Goal: Check status: Check status

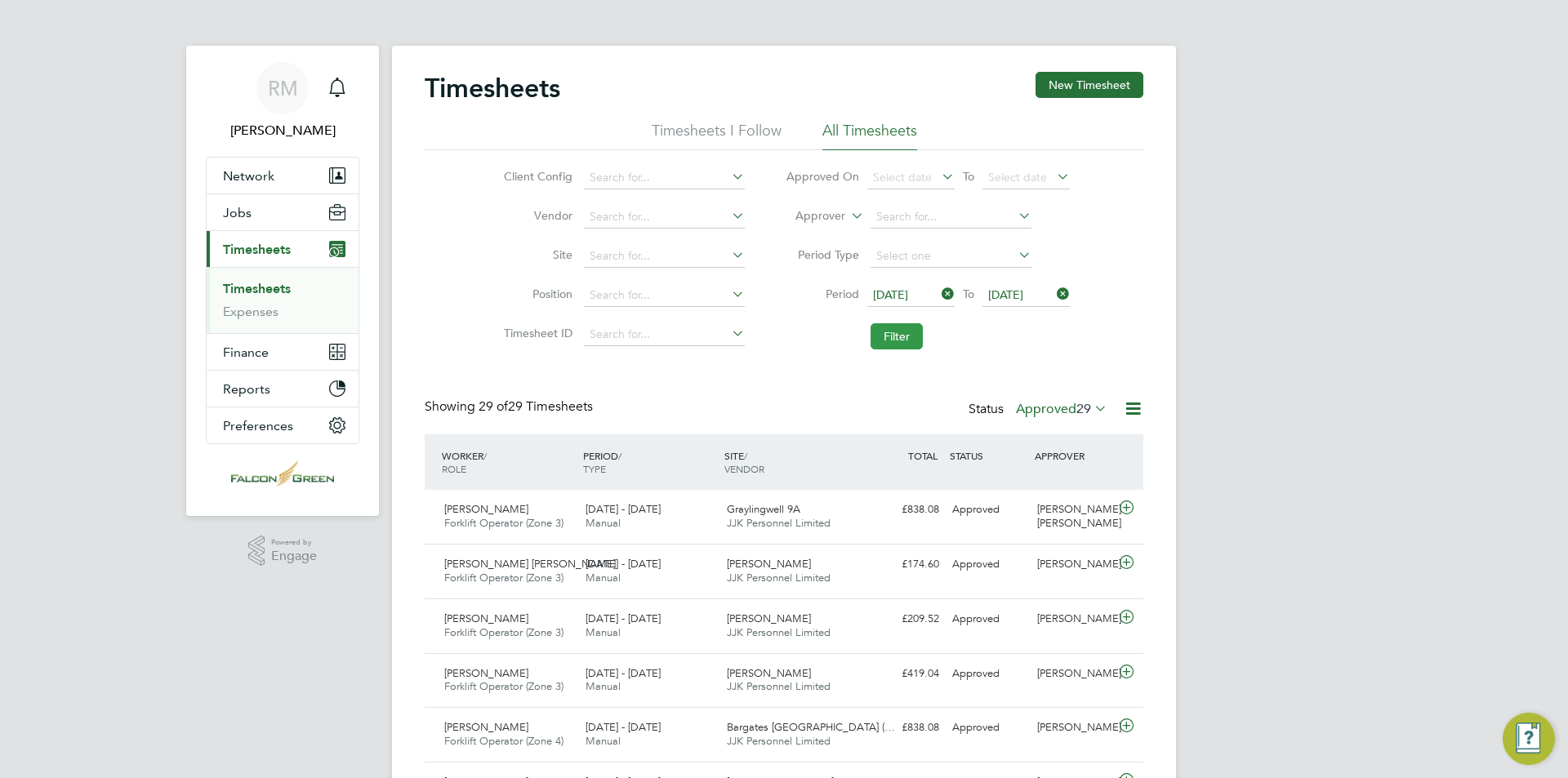
click at [898, 337] on button "Filter" at bounding box center [897, 336] width 53 height 26
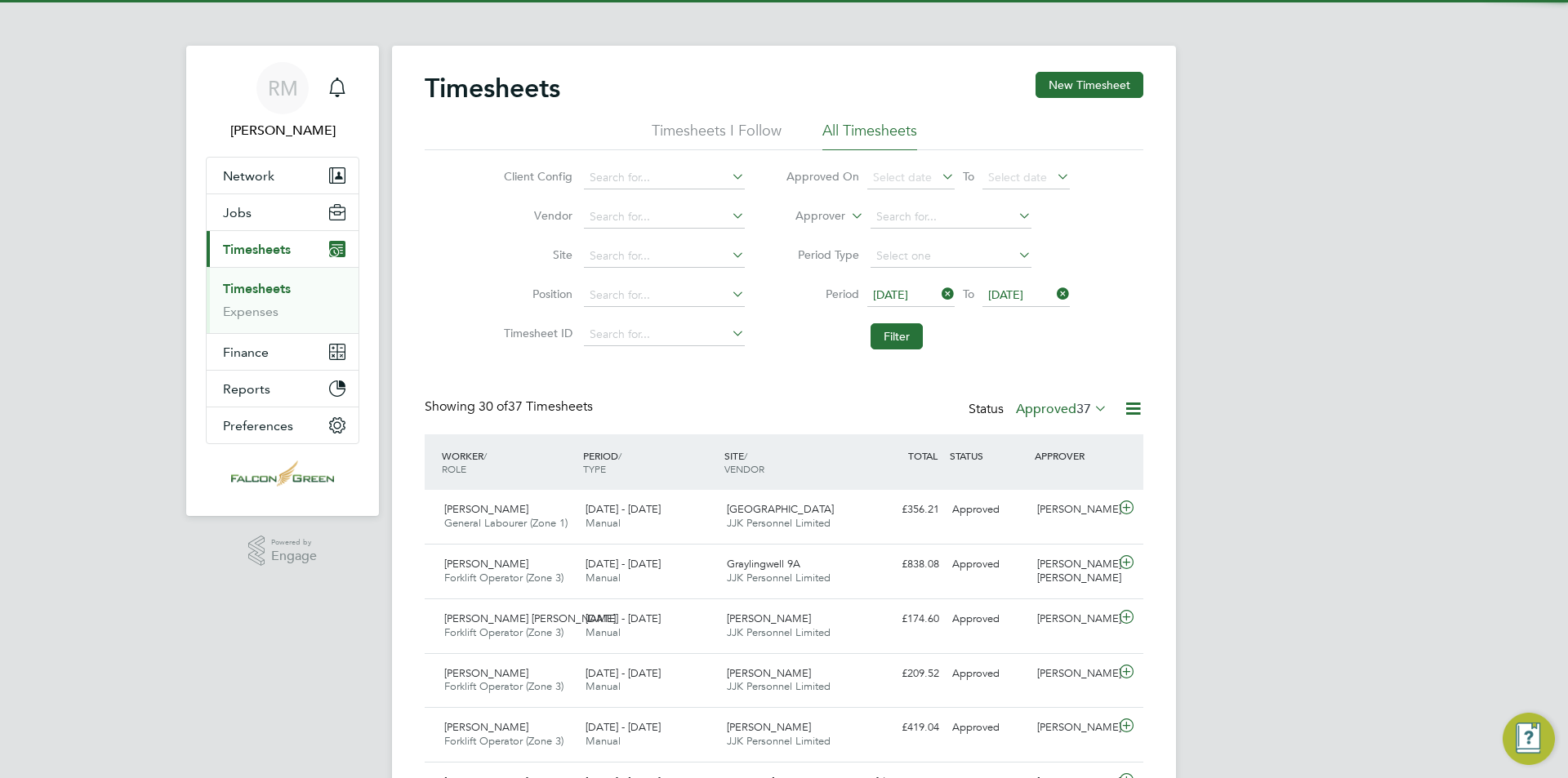
click at [1076, 411] on span "37" at bounding box center [1083, 408] width 15 height 16
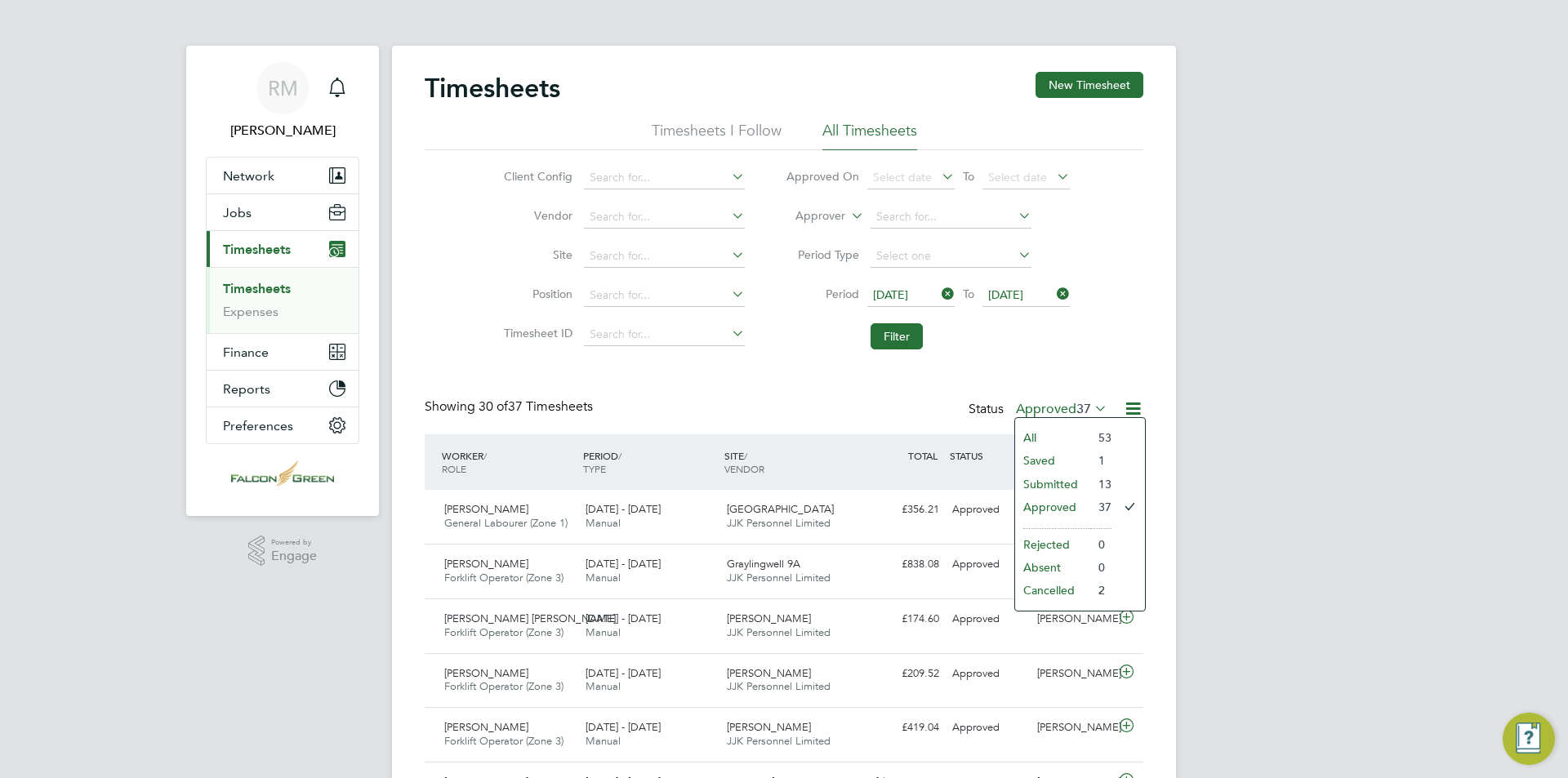
click at [1087, 479] on li "Submitted" at bounding box center [1052, 484] width 75 height 23
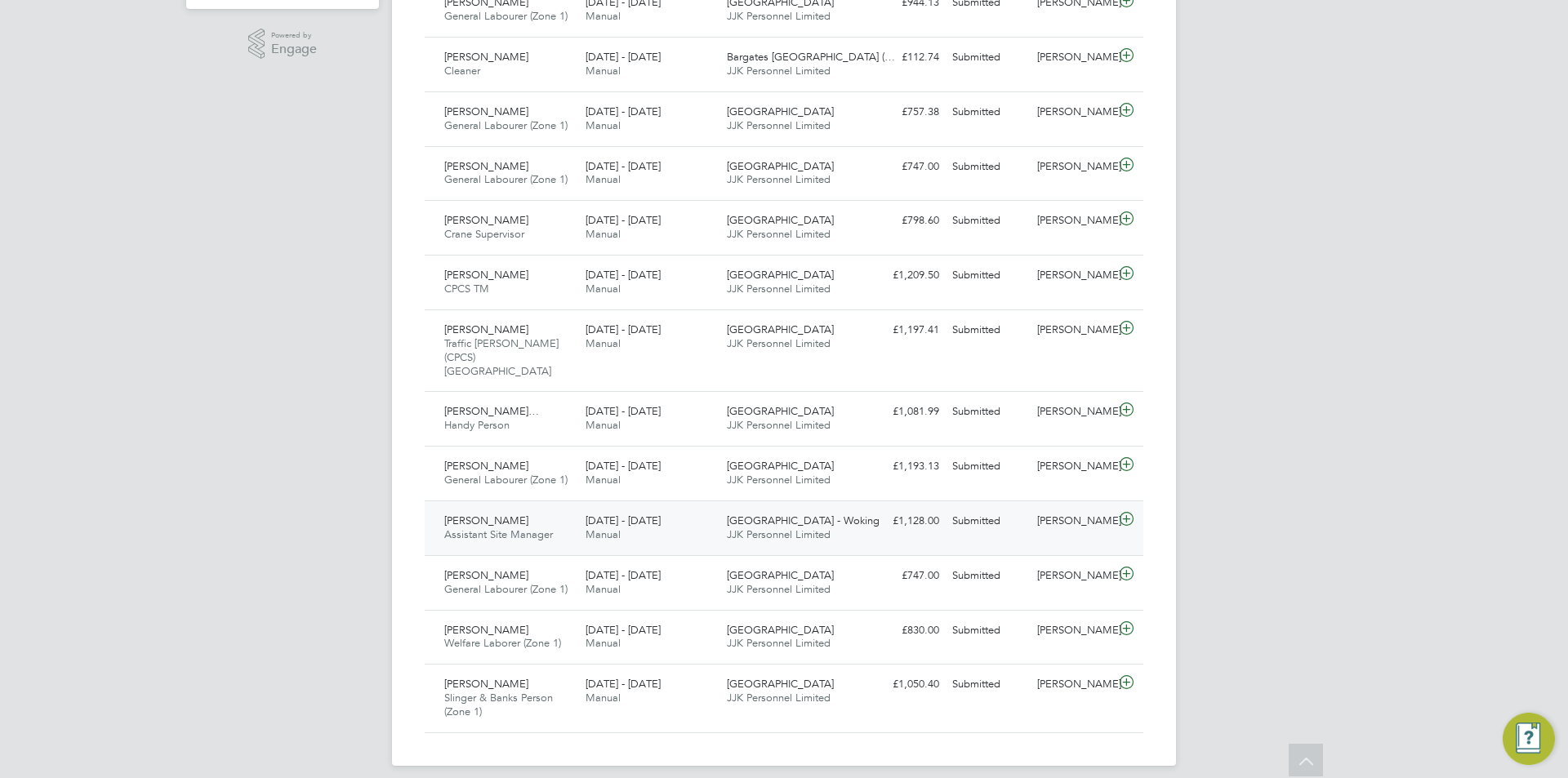
click at [838, 526] on div "Portugal Road - Woking JJK Personnel Limited" at bounding box center [791, 528] width 141 height 40
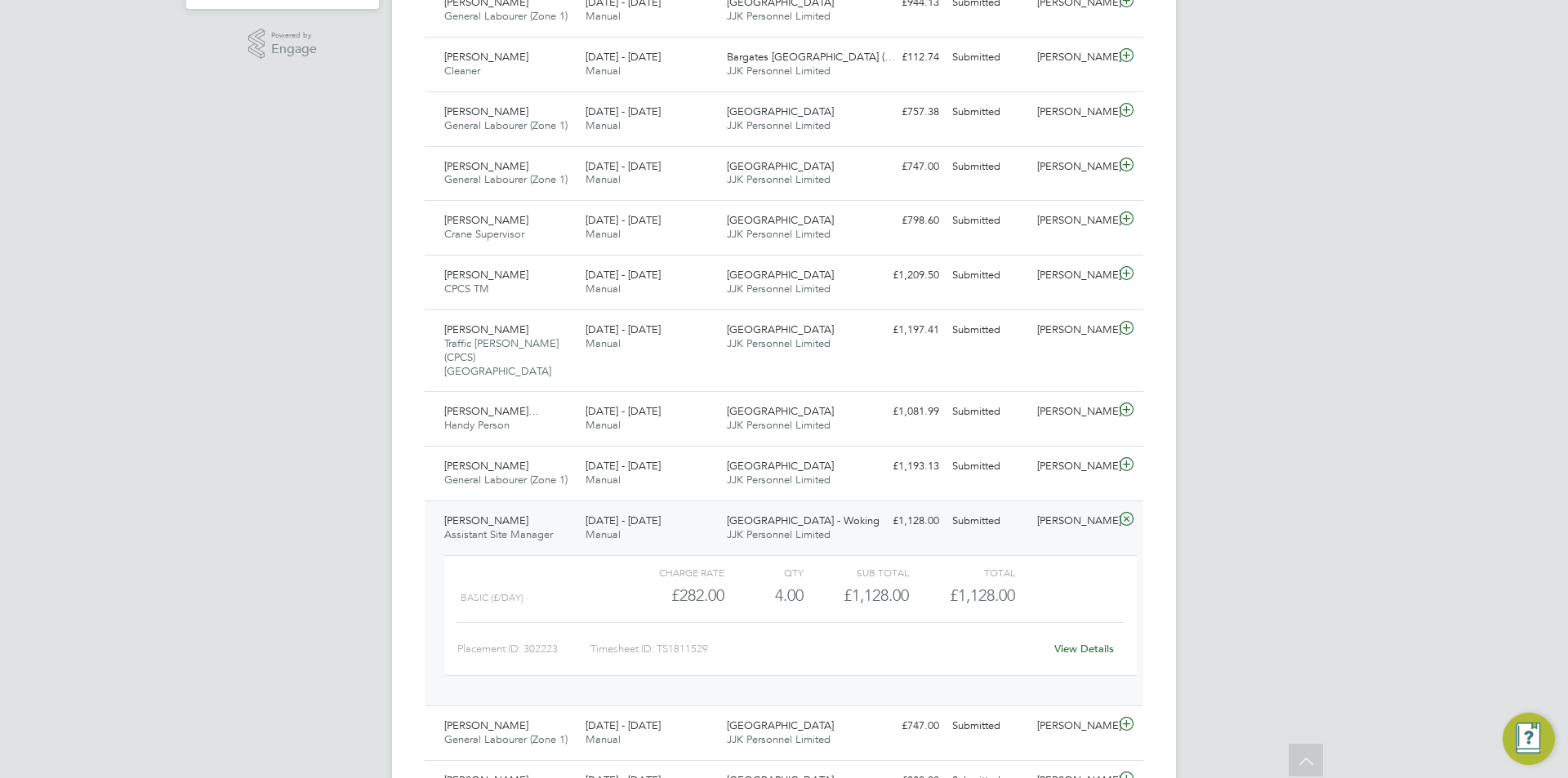
click at [840, 515] on div "Portugal Road - Woking JJK Personnel Limited" at bounding box center [791, 528] width 141 height 40
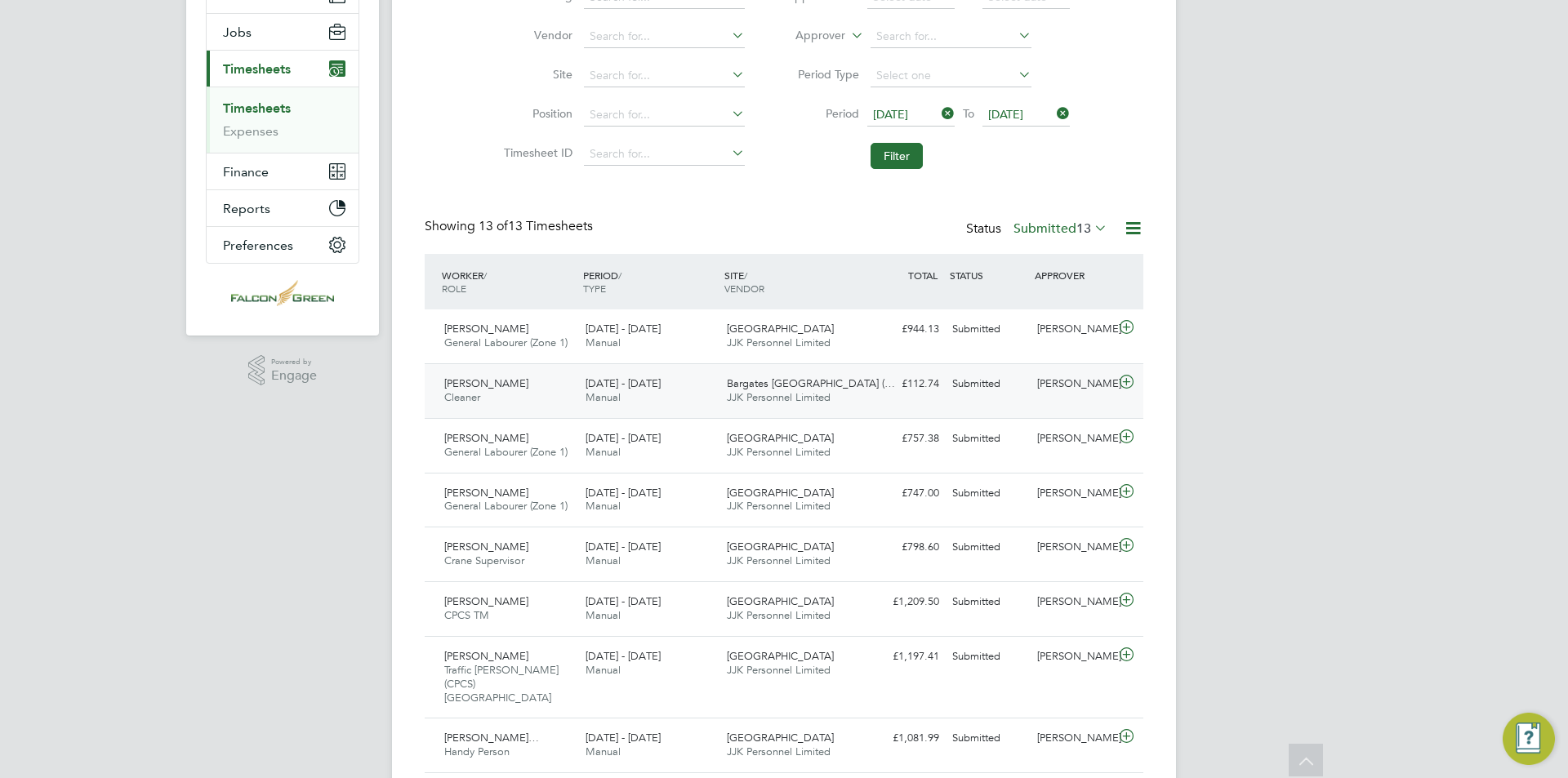
click at [854, 400] on div "Bargates [GEOGRAPHIC_DATA] (… JJK Personnel Limited" at bounding box center [791, 390] width 141 height 40
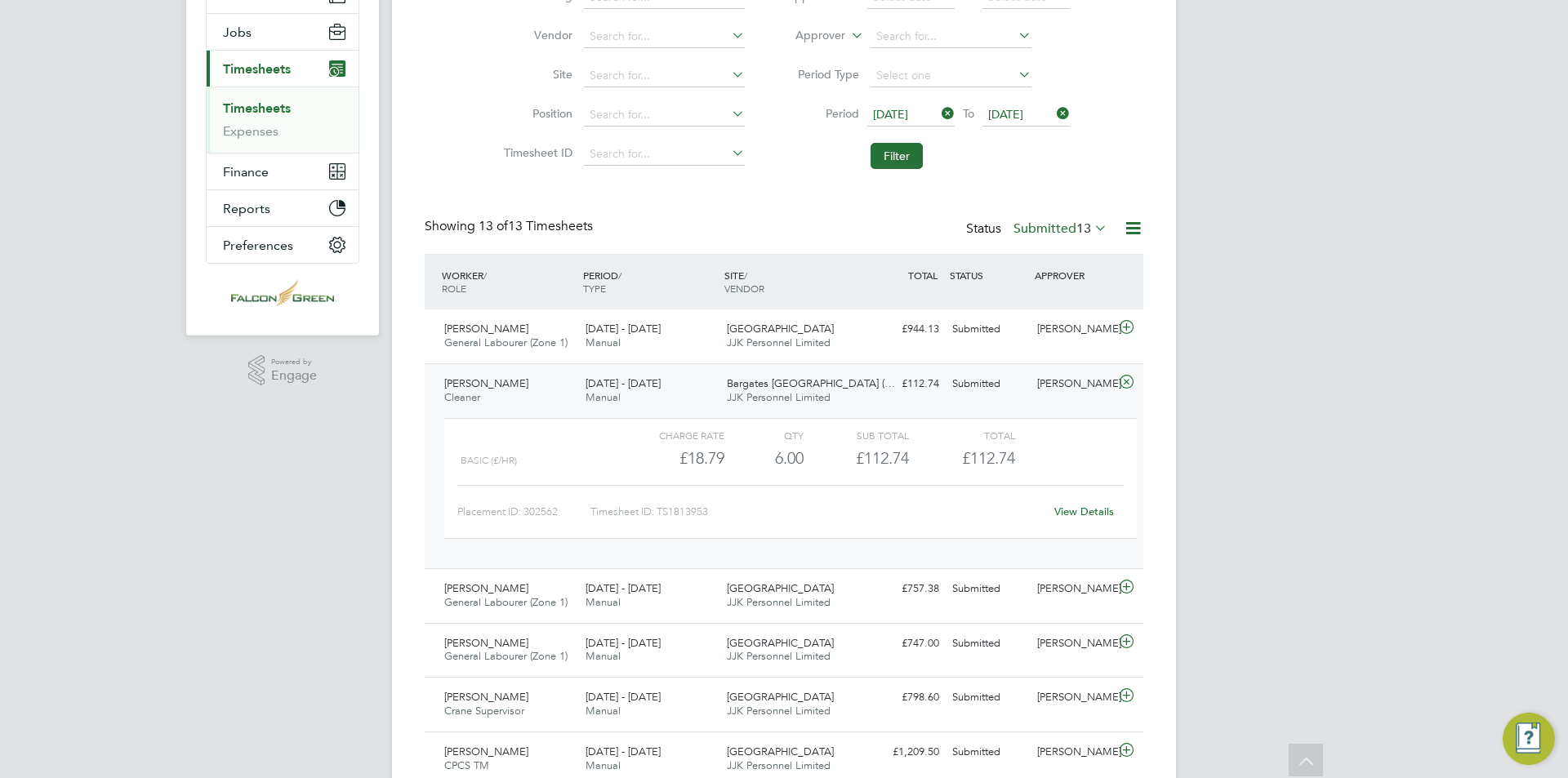
click at [690, 383] on div "[DATE] - [DATE] Manual" at bounding box center [650, 390] width 141 height 40
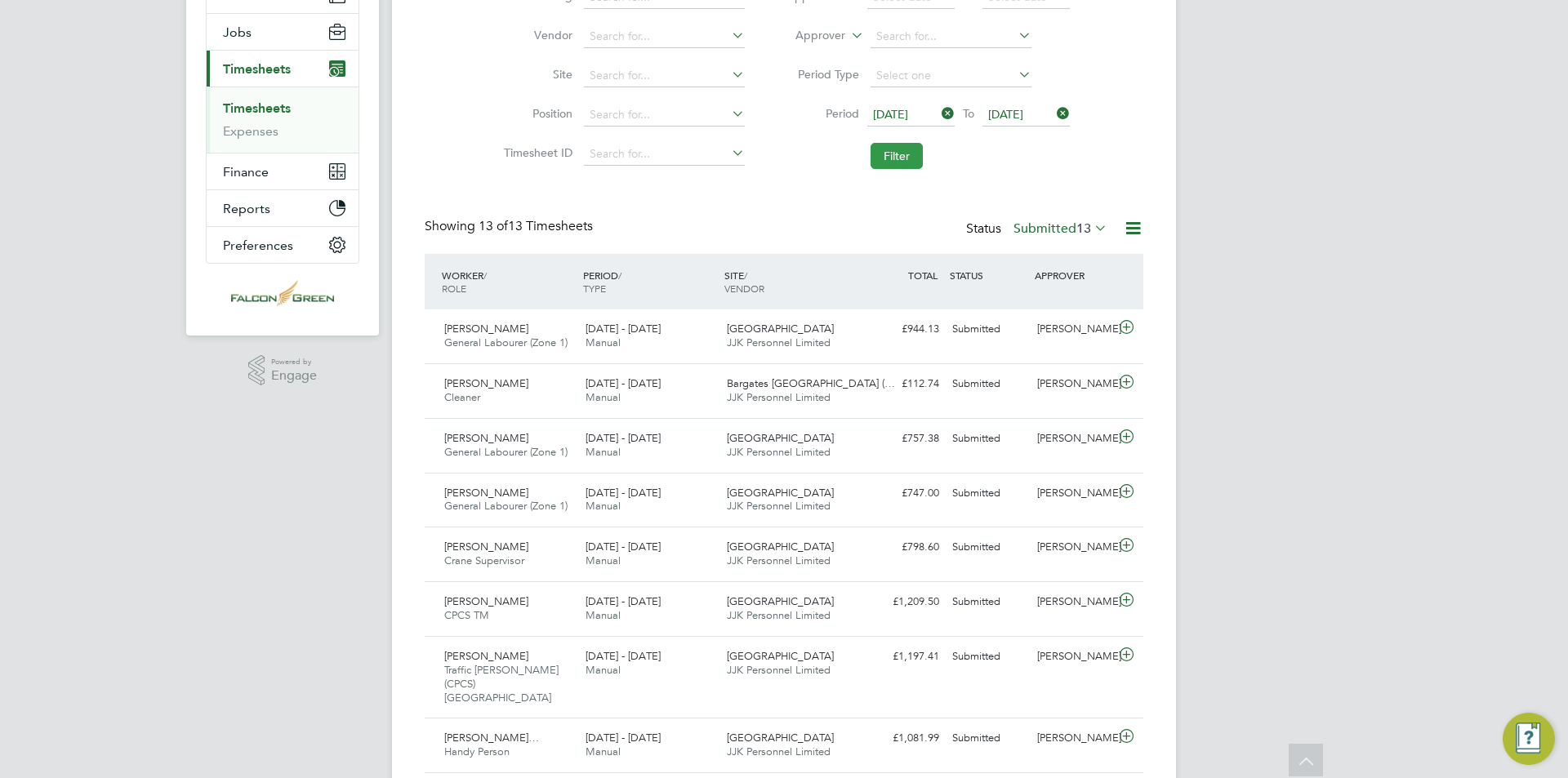
click at [912, 159] on button "Filter" at bounding box center [897, 156] width 53 height 26
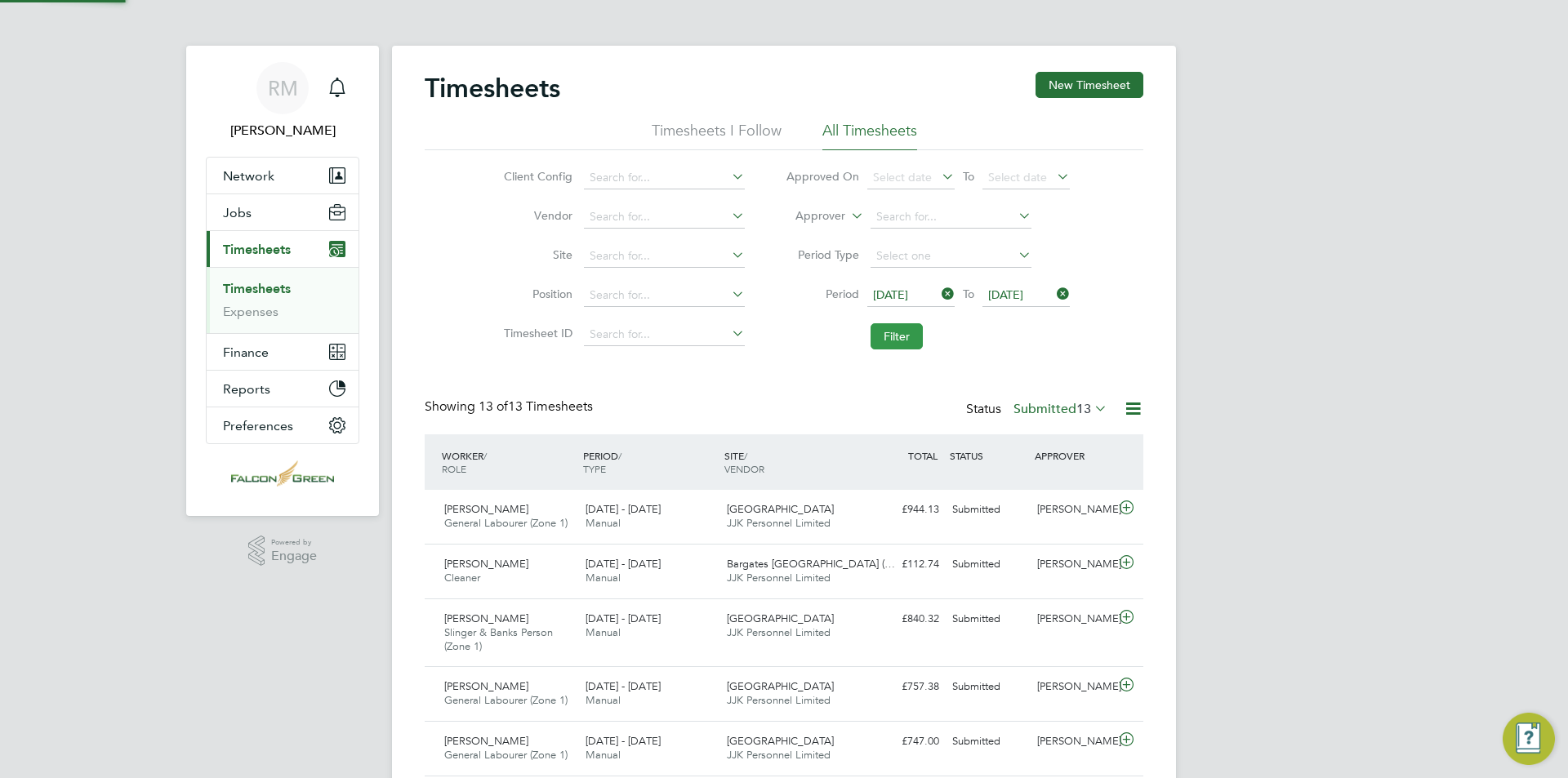
scroll to position [8, 8]
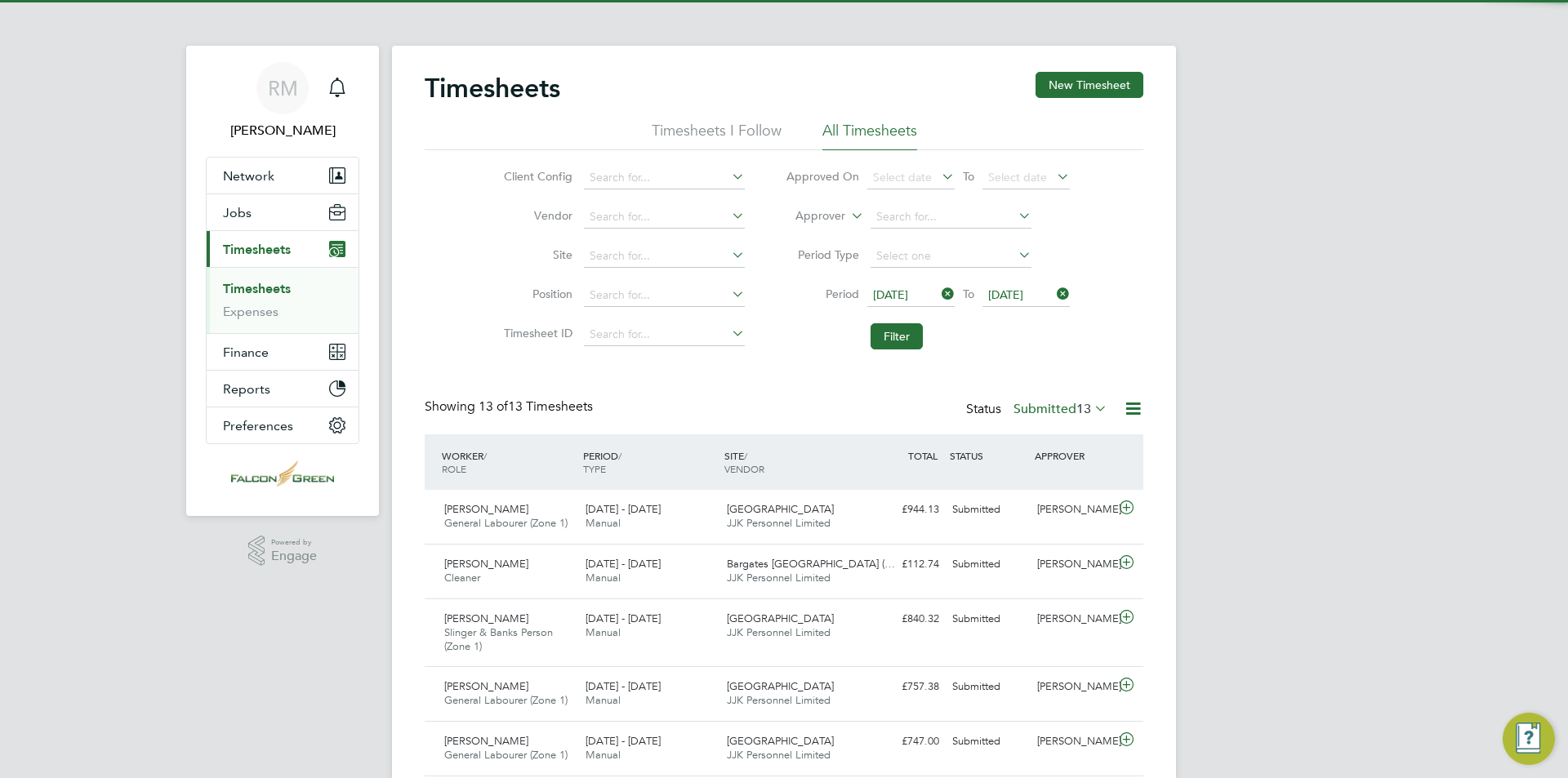
click at [1086, 415] on span "13" at bounding box center [1083, 408] width 15 height 16
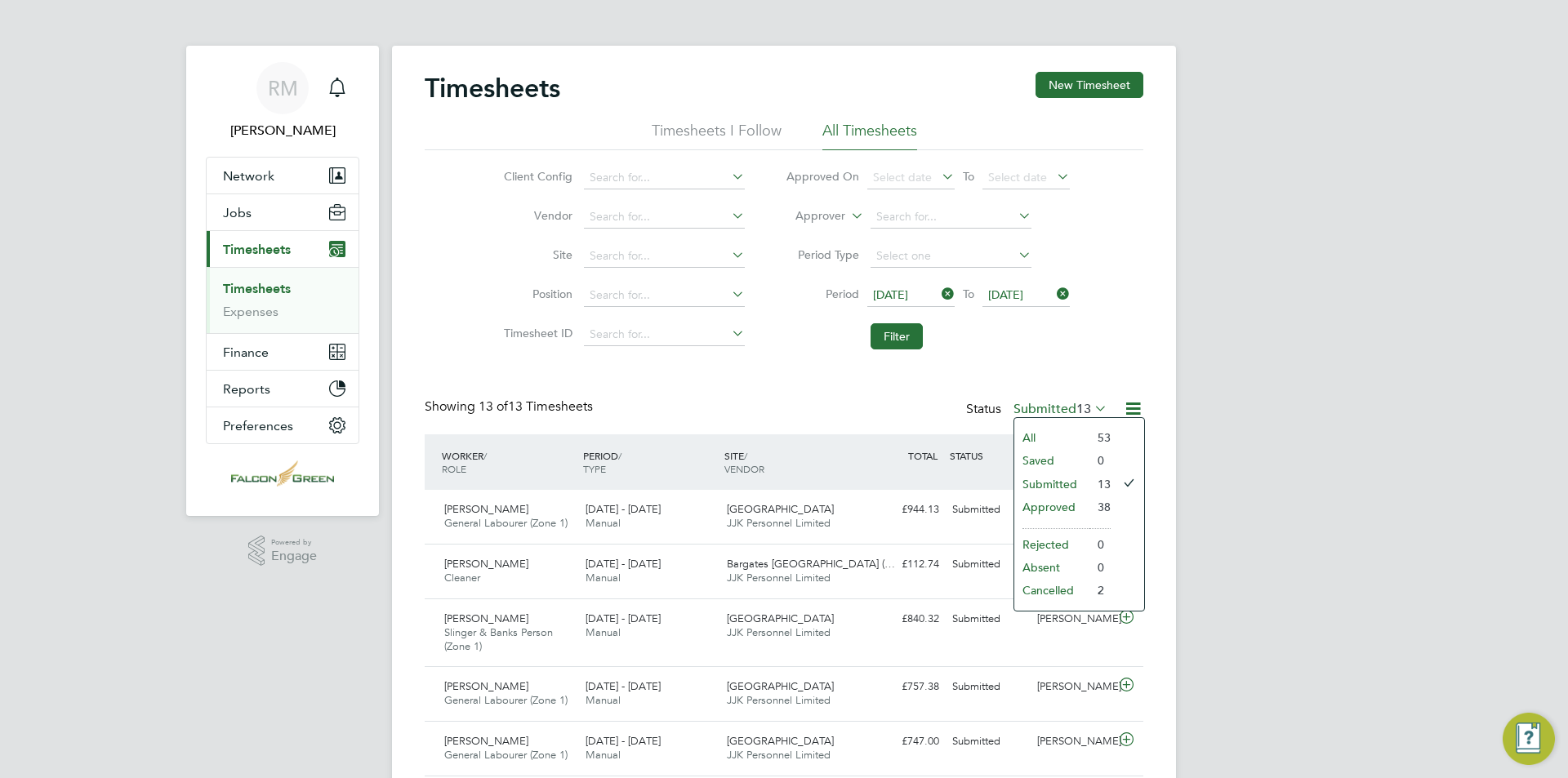
click at [1068, 509] on li "Approved" at bounding box center [1051, 507] width 75 height 23
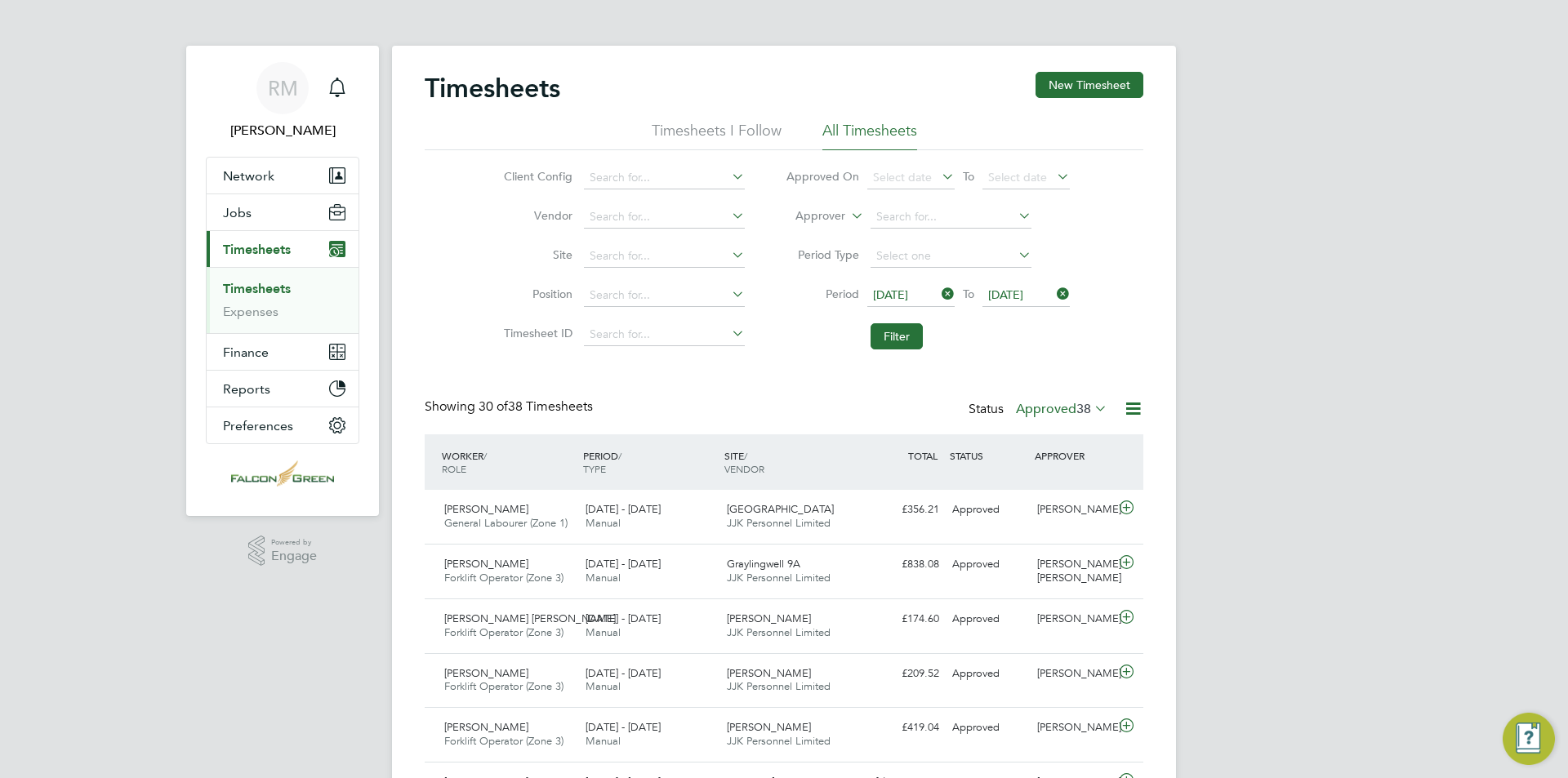
drag, startPoint x: 887, startPoint y: 334, endPoint x: 870, endPoint y: 285, distance: 51.9
click at [887, 334] on button "Filter" at bounding box center [897, 336] width 53 height 26
click at [1036, 414] on label "Approved 38" at bounding box center [1061, 408] width 91 height 16
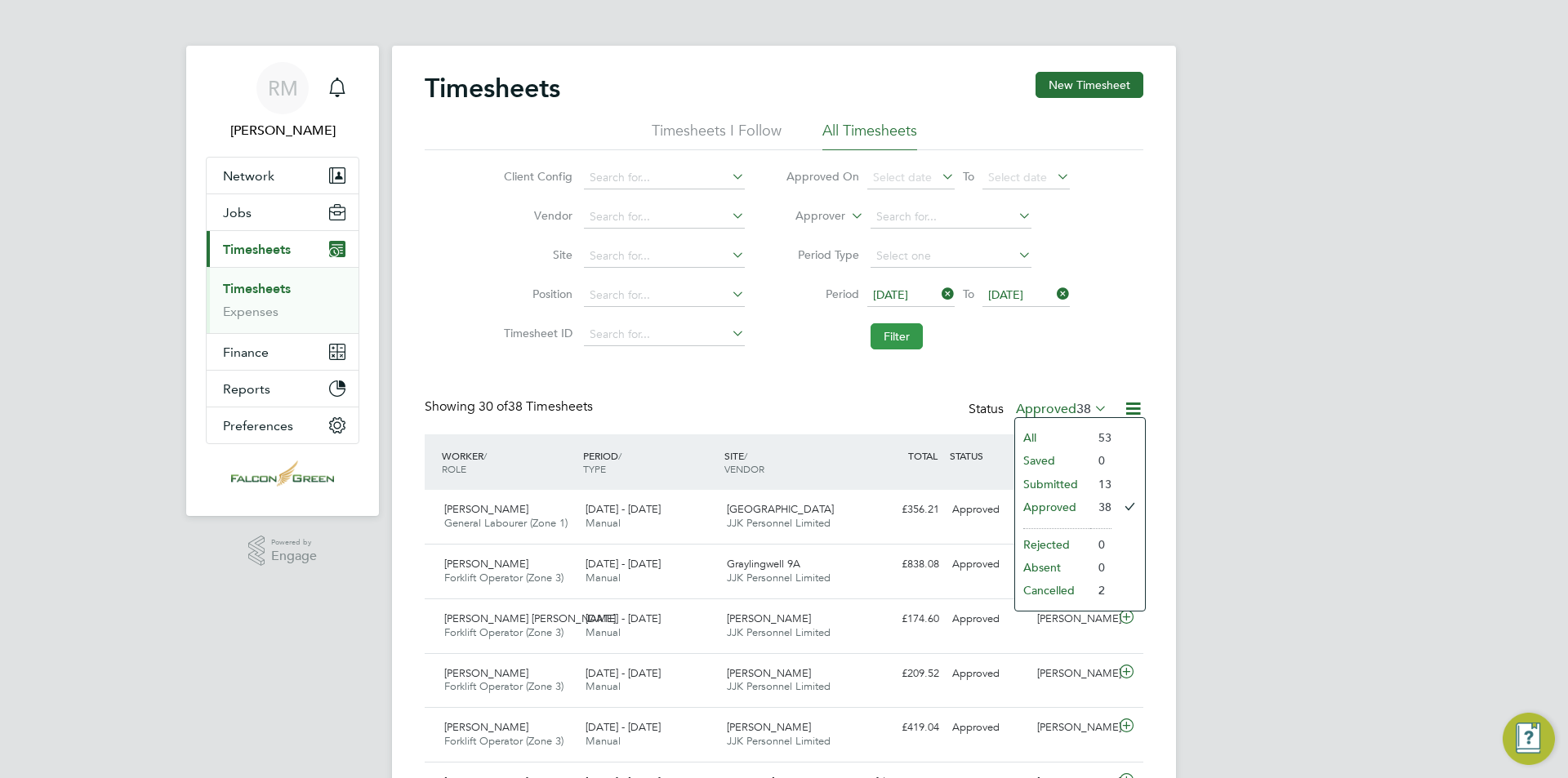
click at [889, 332] on button "Filter" at bounding box center [897, 336] width 53 height 26
click at [885, 333] on button "Filter" at bounding box center [897, 336] width 53 height 26
